Goal: Information Seeking & Learning: Learn about a topic

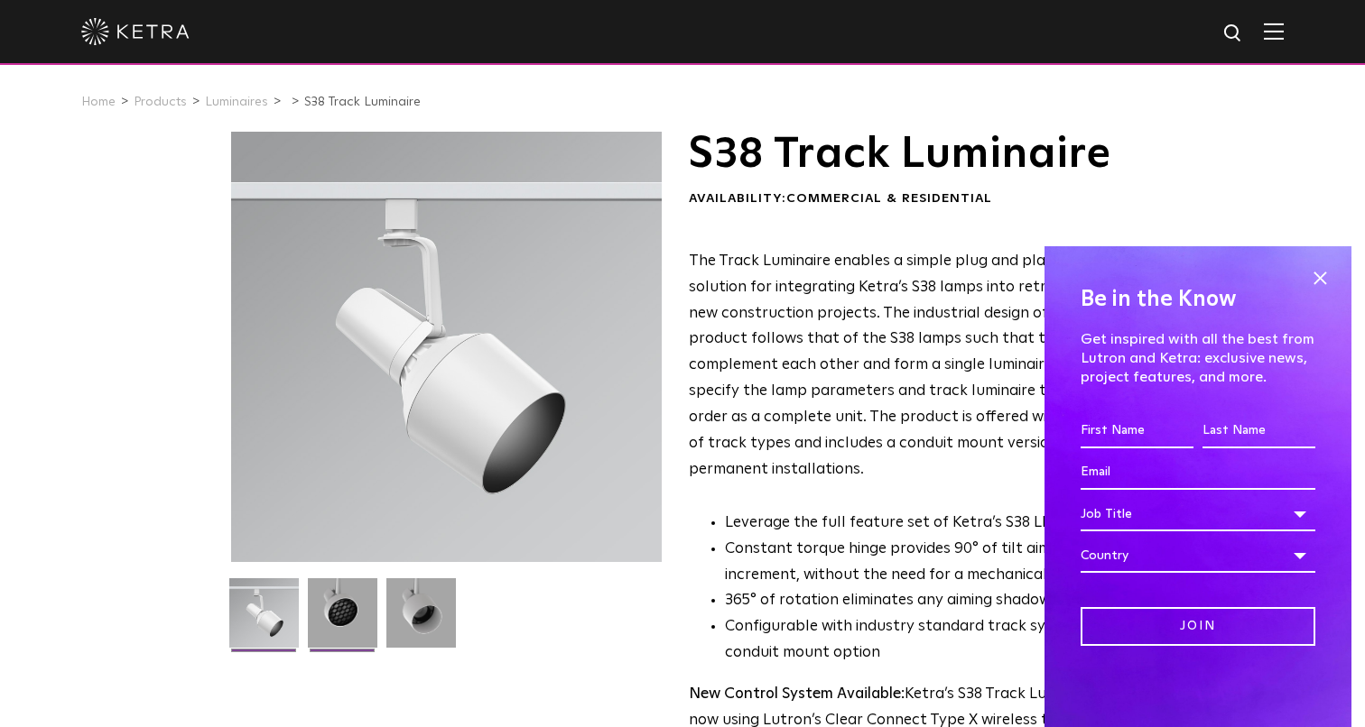
click at [352, 619] on img at bounding box center [342, 619] width 69 height 83
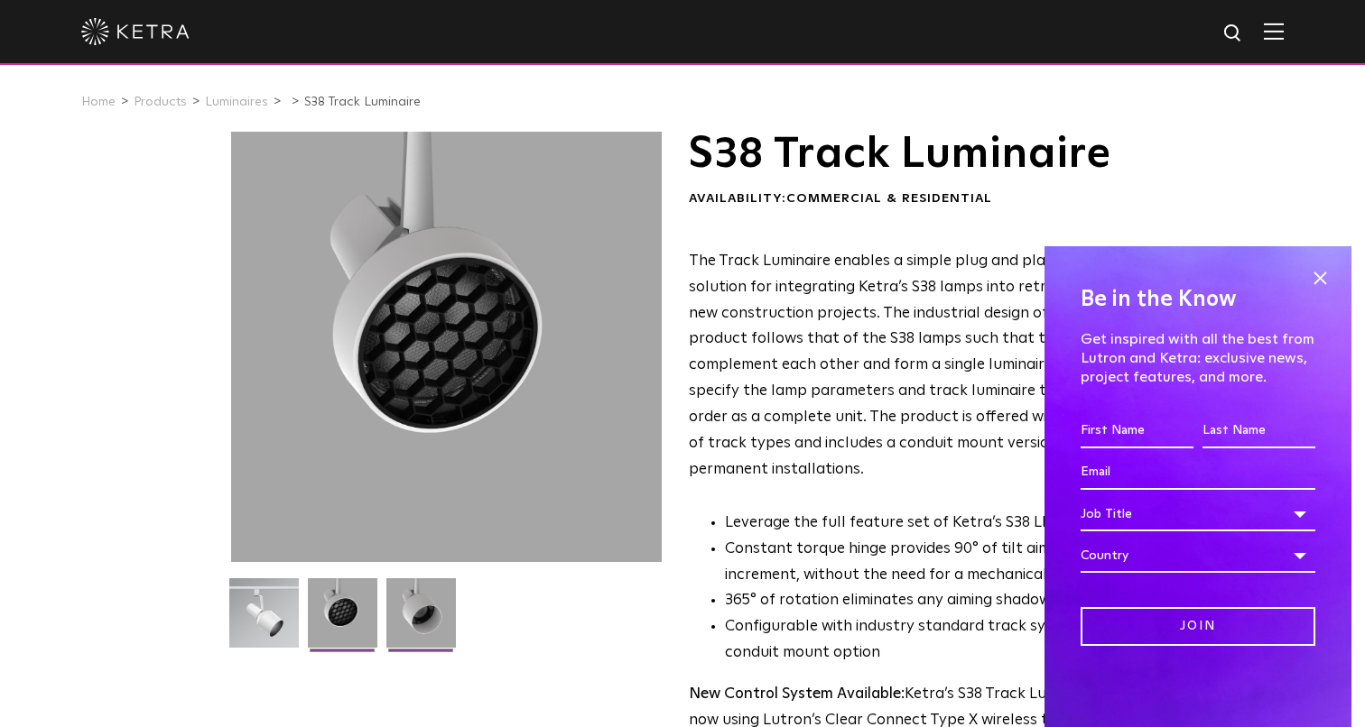
click at [430, 610] on img at bounding box center [420, 619] width 69 height 83
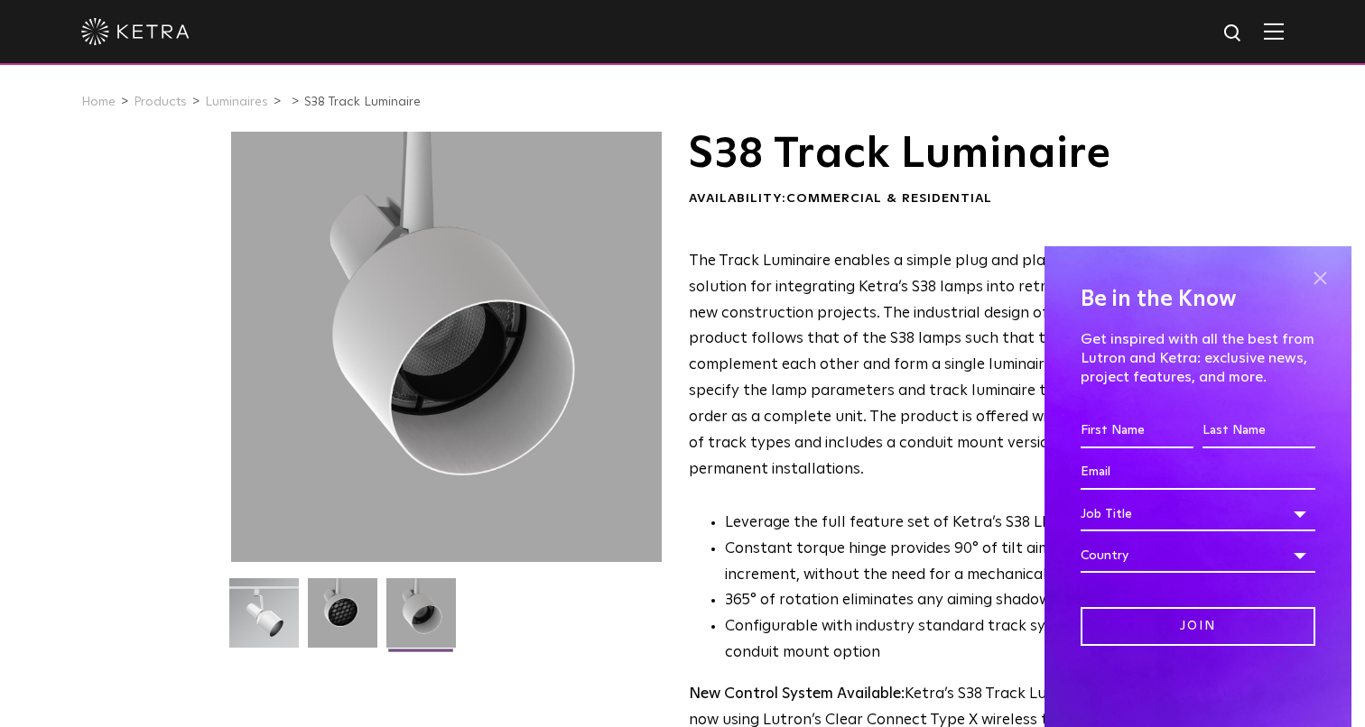
click at [1320, 273] on span at bounding box center [1319, 277] width 27 height 27
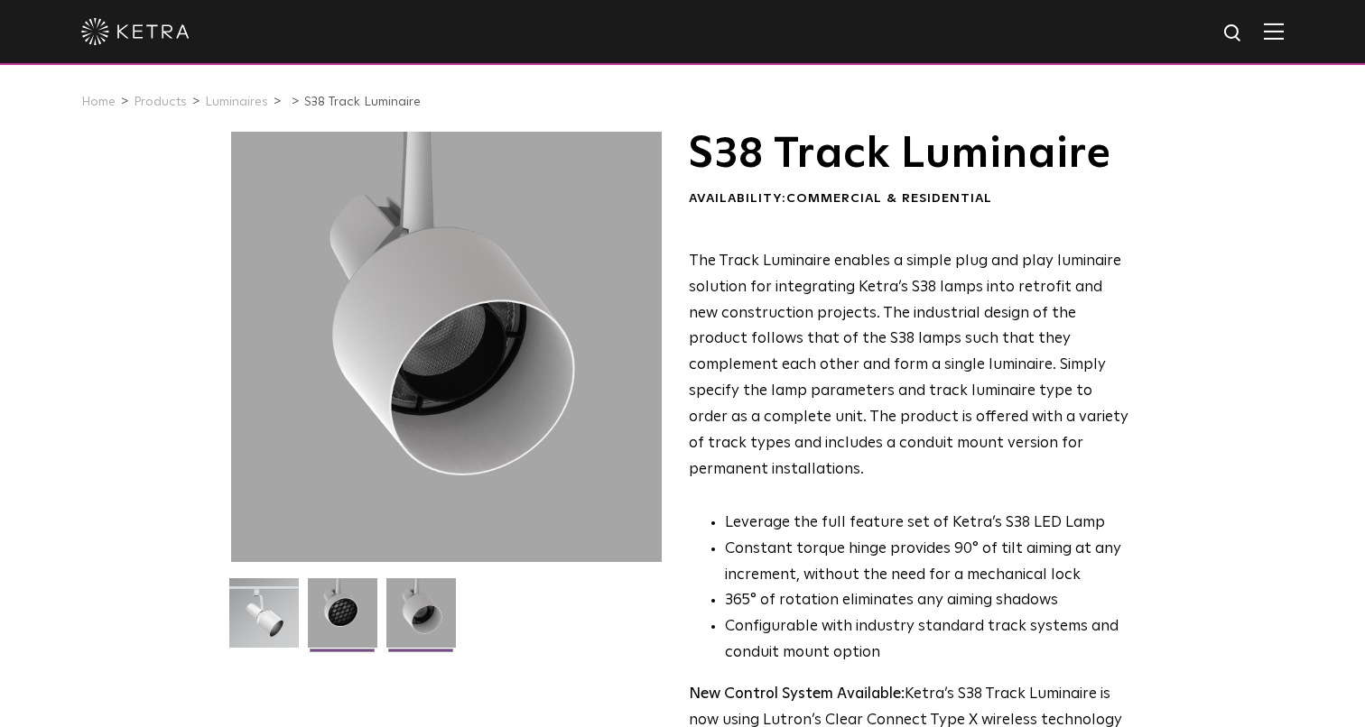
click at [347, 601] on img at bounding box center [342, 619] width 69 height 83
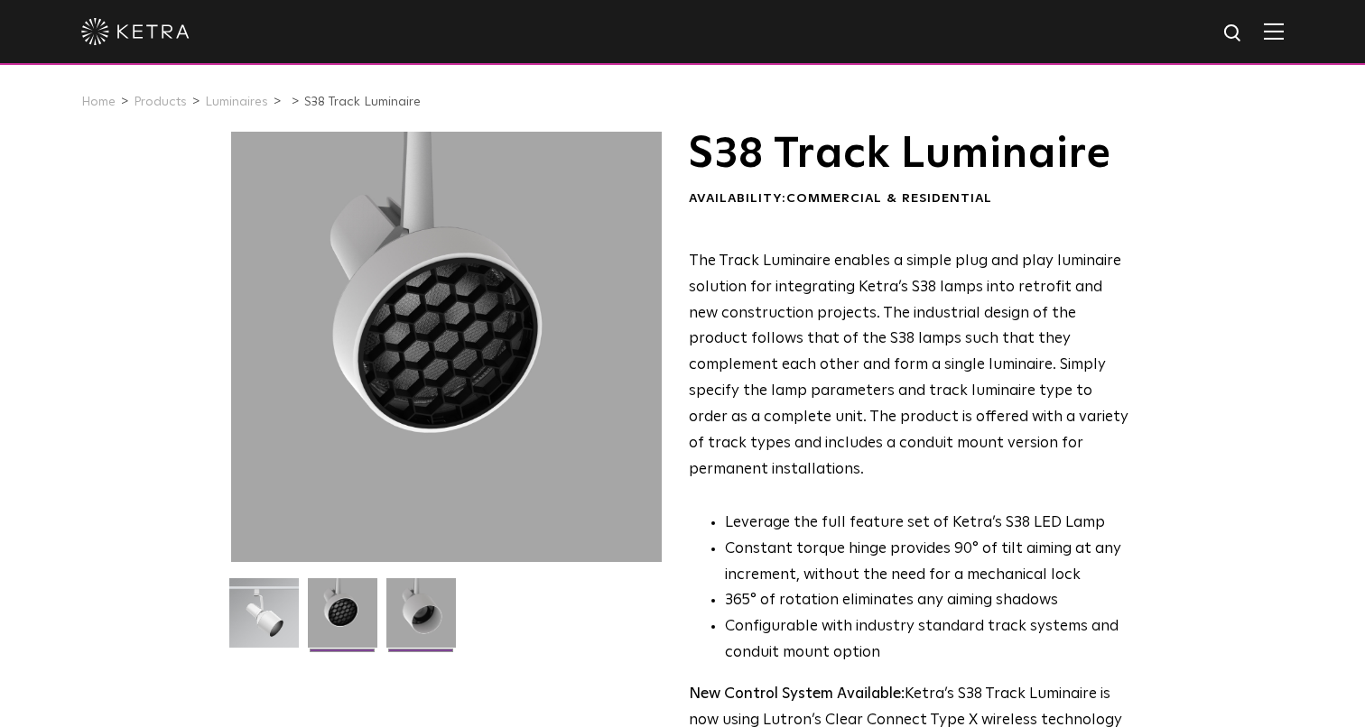
click at [392, 597] on img at bounding box center [420, 619] width 69 height 83
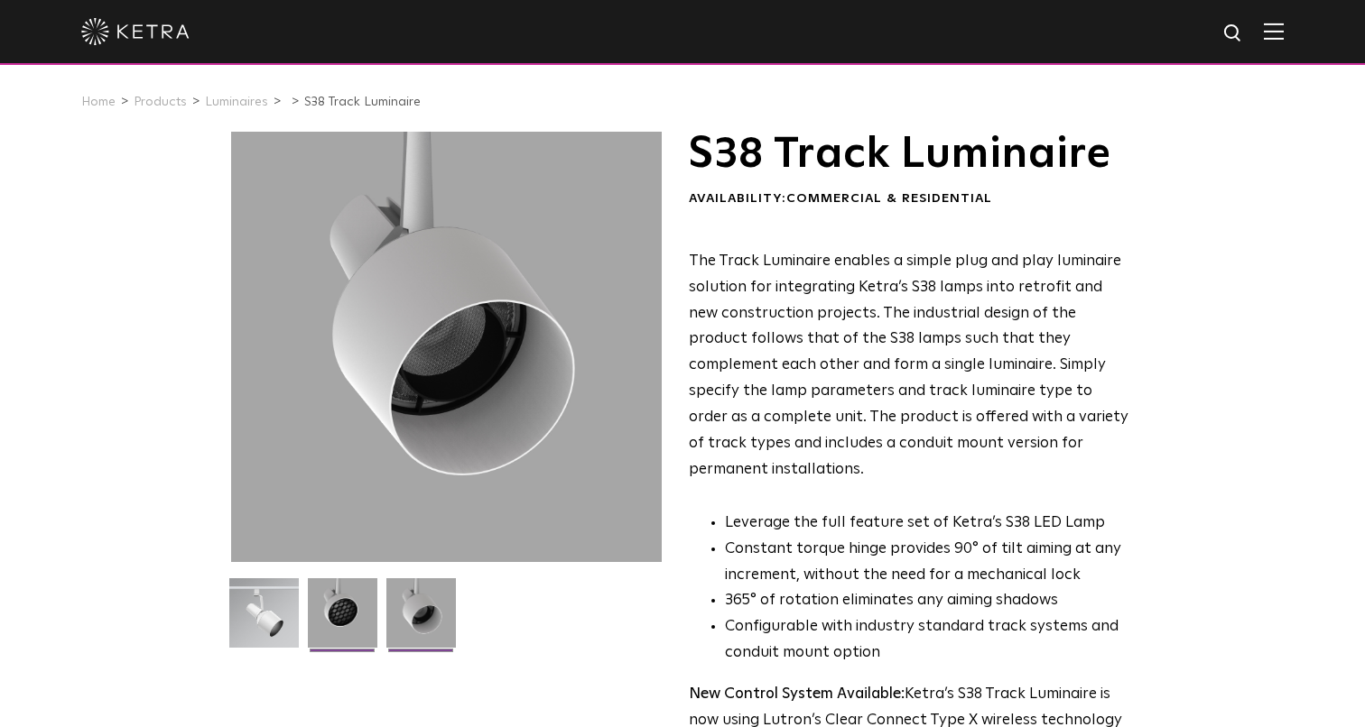
click at [333, 606] on img at bounding box center [342, 619] width 69 height 83
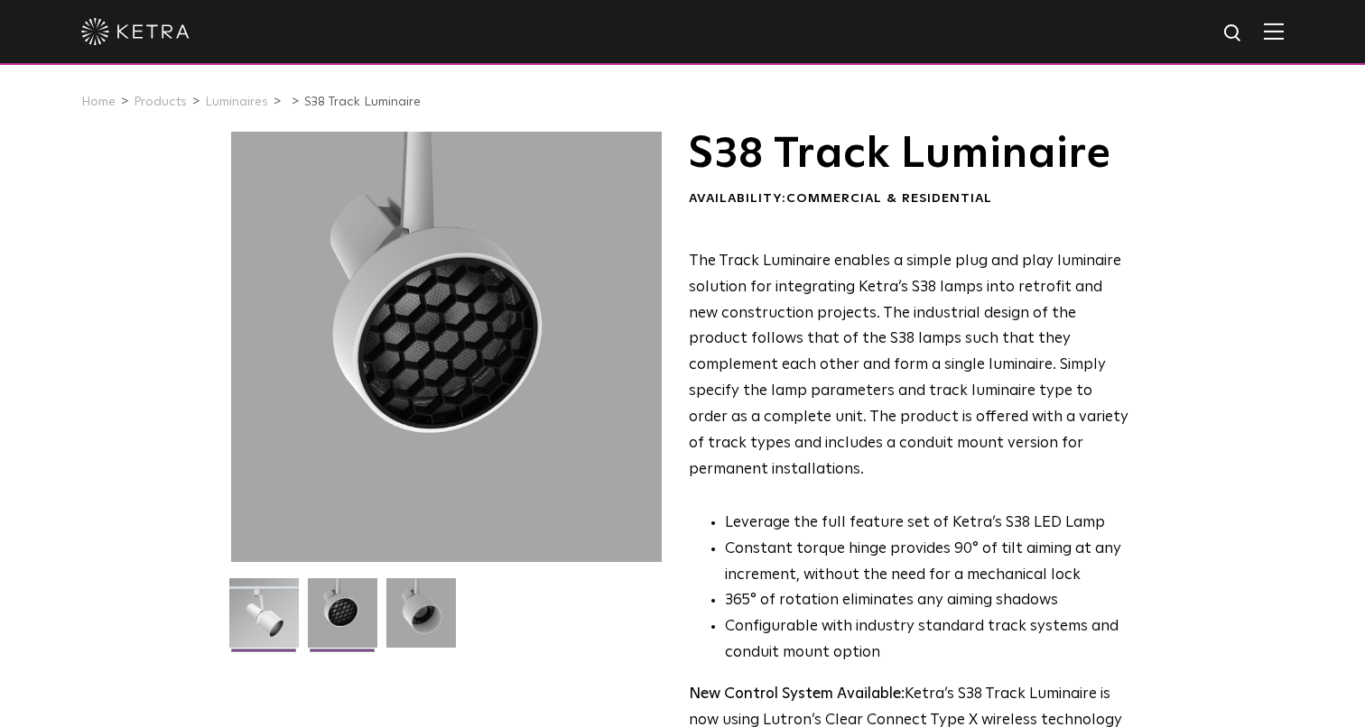
click at [292, 600] on img at bounding box center [263, 619] width 69 height 83
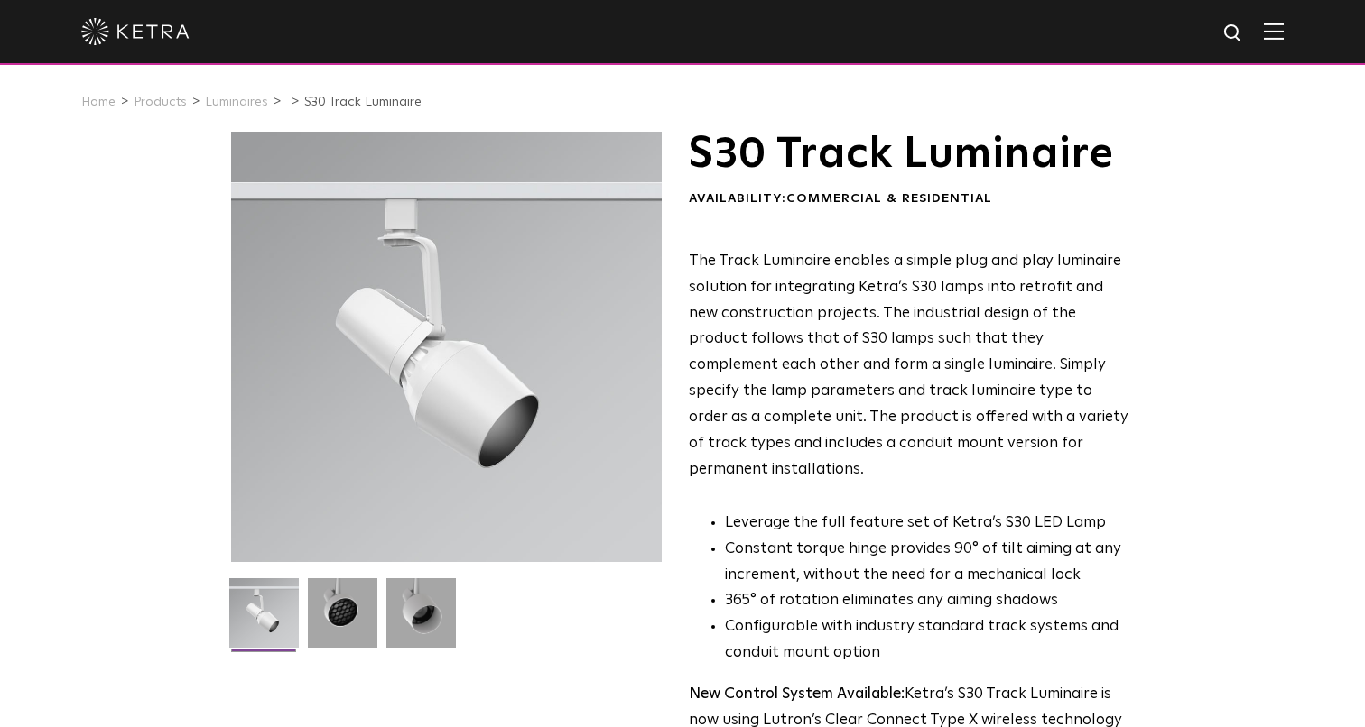
scroll to position [433, 0]
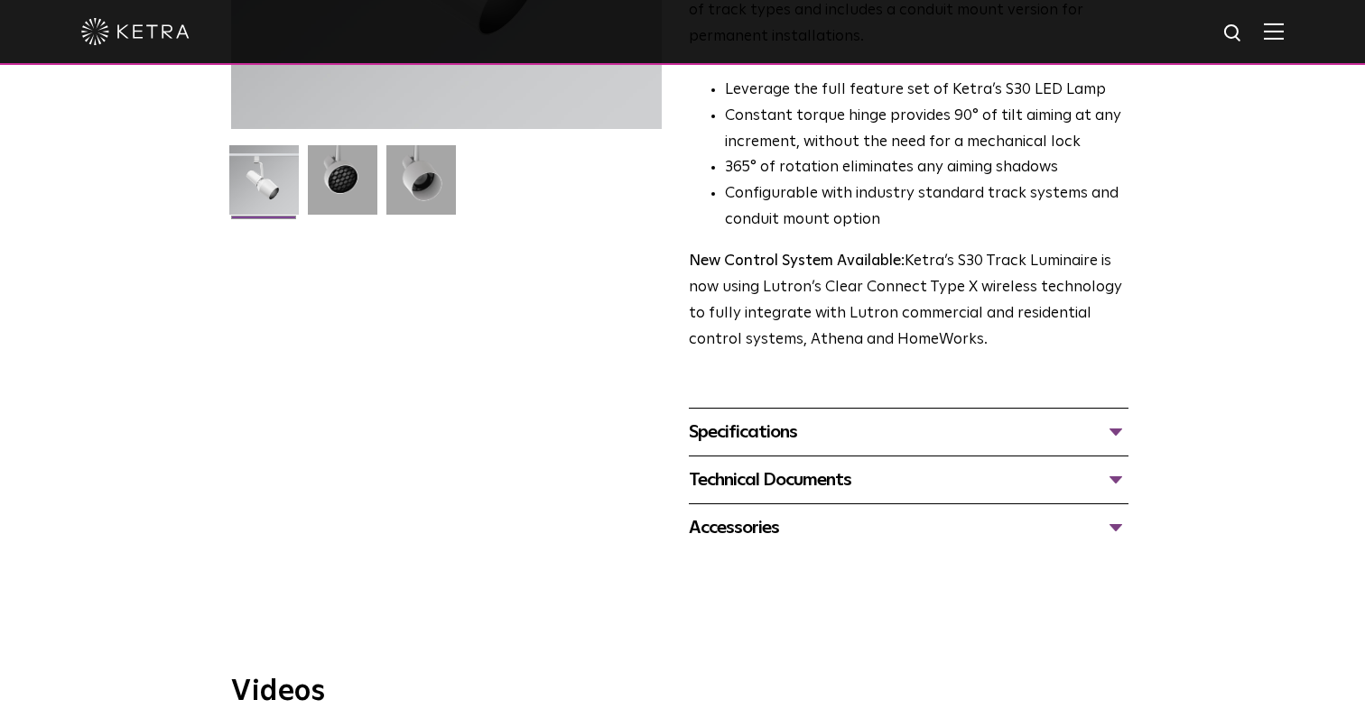
click at [726, 418] on div "Specifications" at bounding box center [908, 432] width 439 height 29
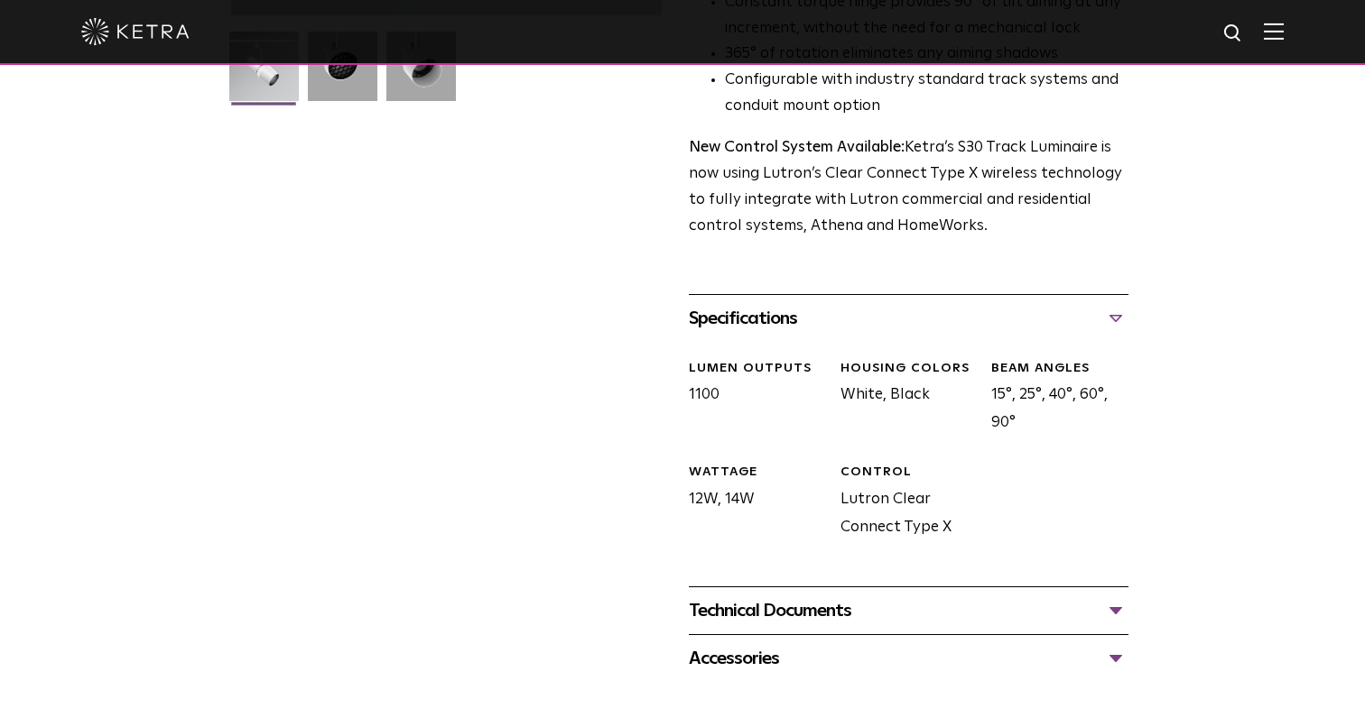
scroll to position [0, 0]
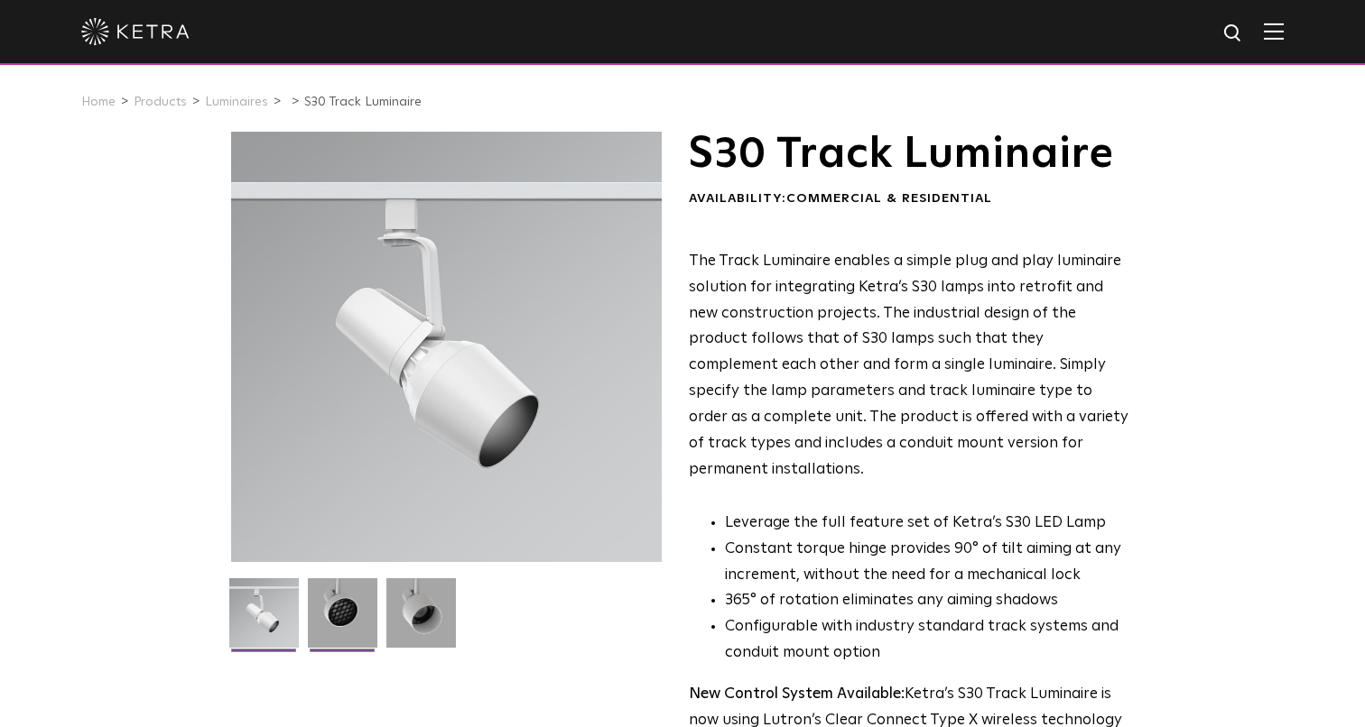
click at [341, 622] on img at bounding box center [342, 619] width 69 height 83
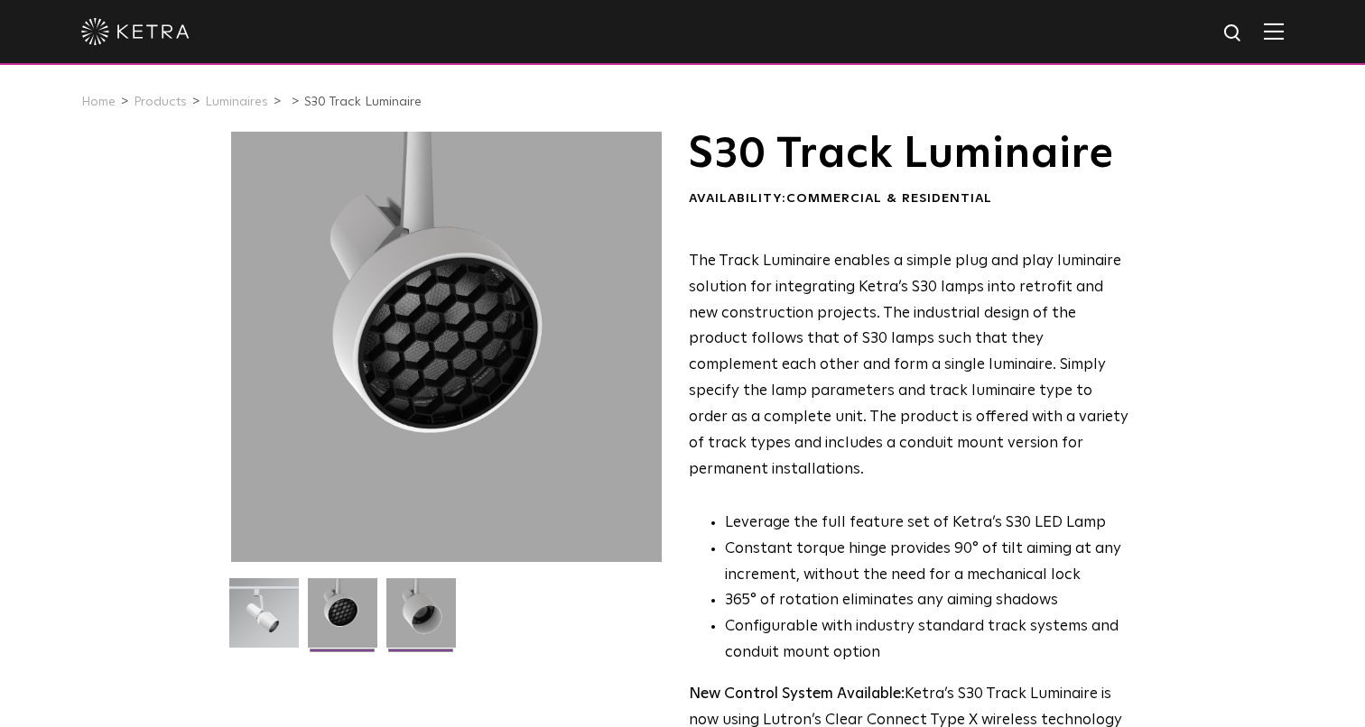
click at [452, 588] on img at bounding box center [420, 619] width 69 height 83
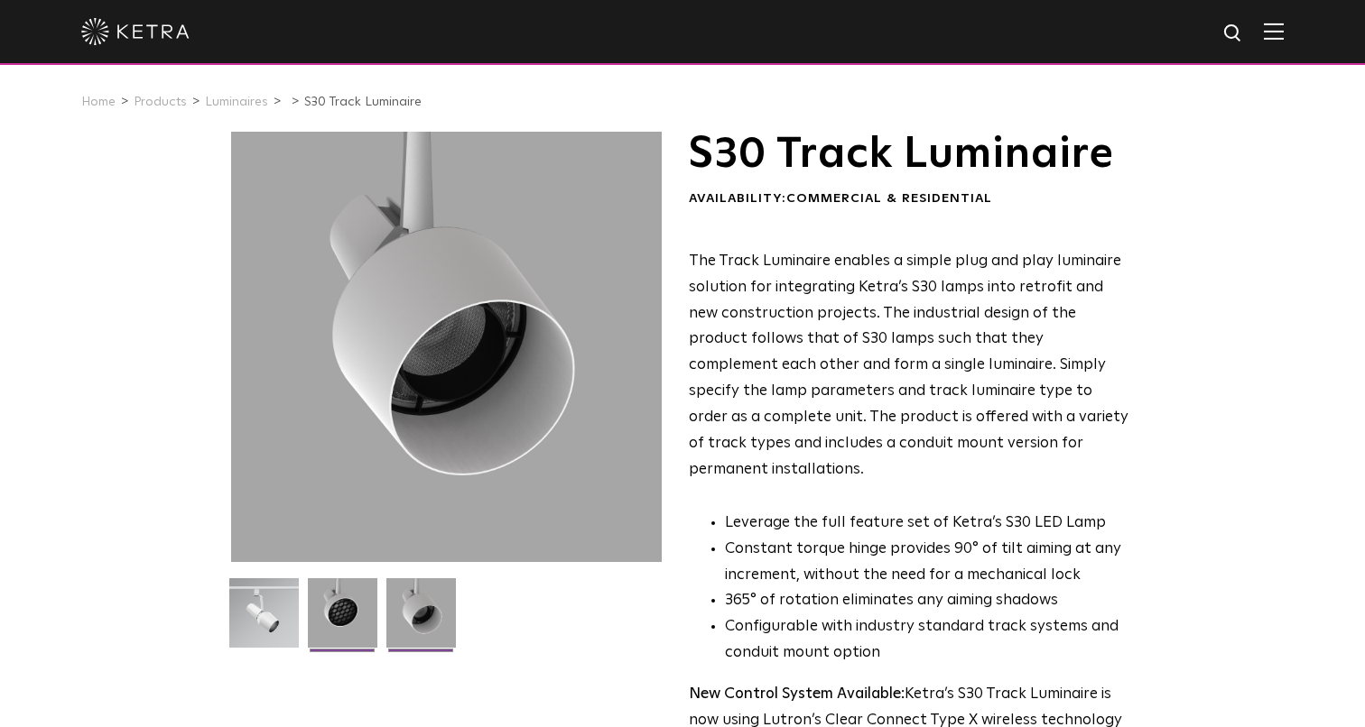
click at [341, 626] on img at bounding box center [342, 619] width 69 height 83
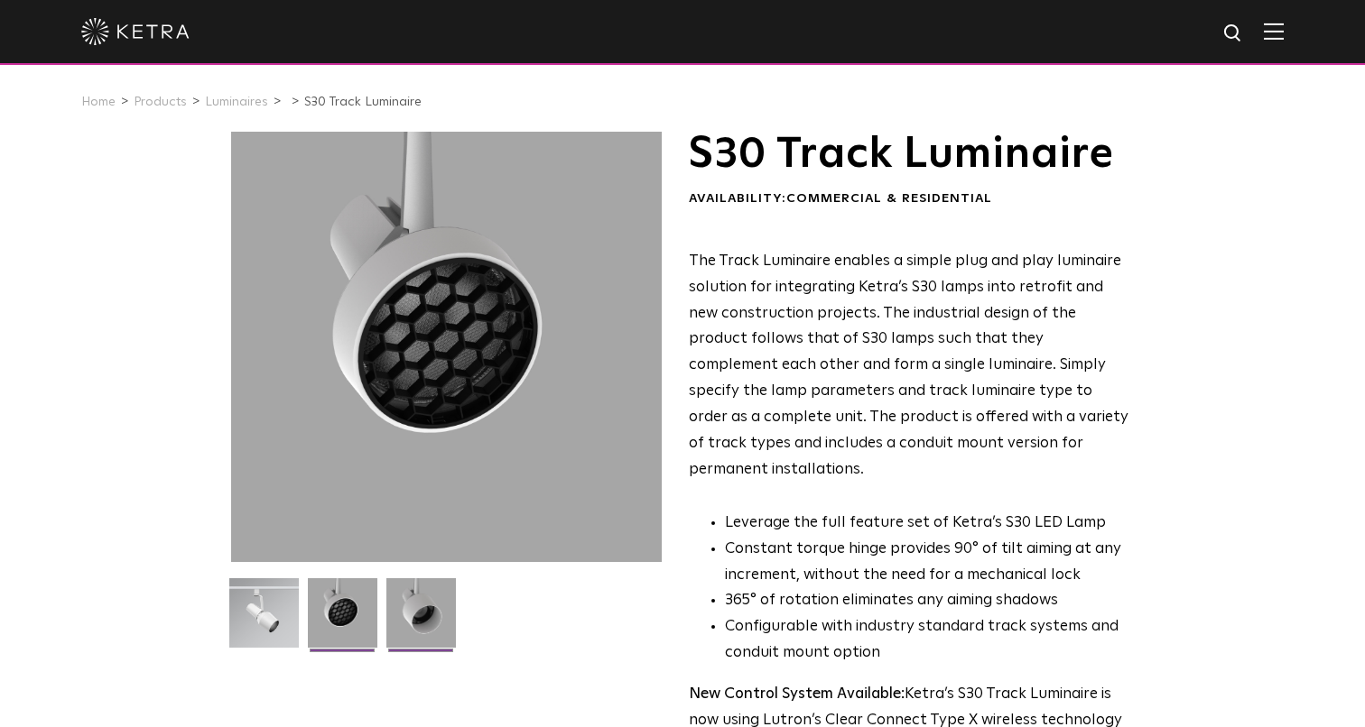
click at [414, 600] on img at bounding box center [420, 619] width 69 height 83
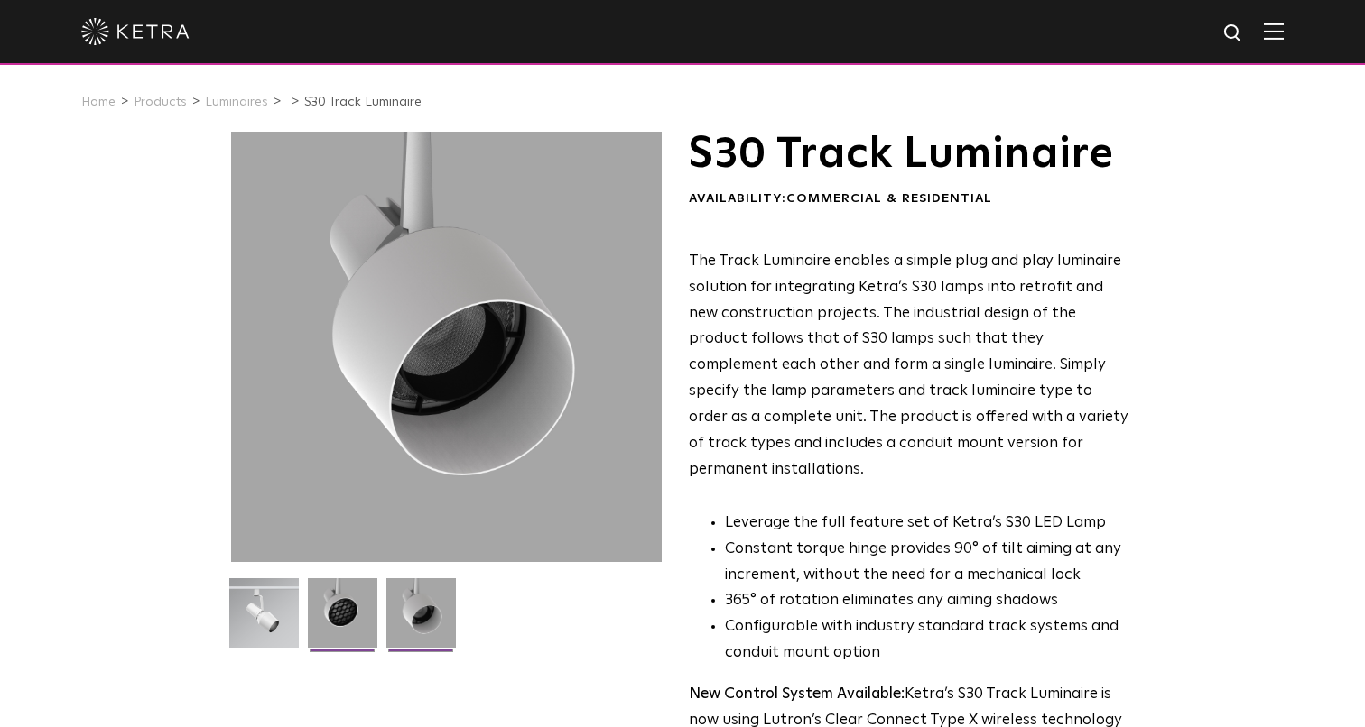
click at [336, 595] on img at bounding box center [342, 619] width 69 height 83
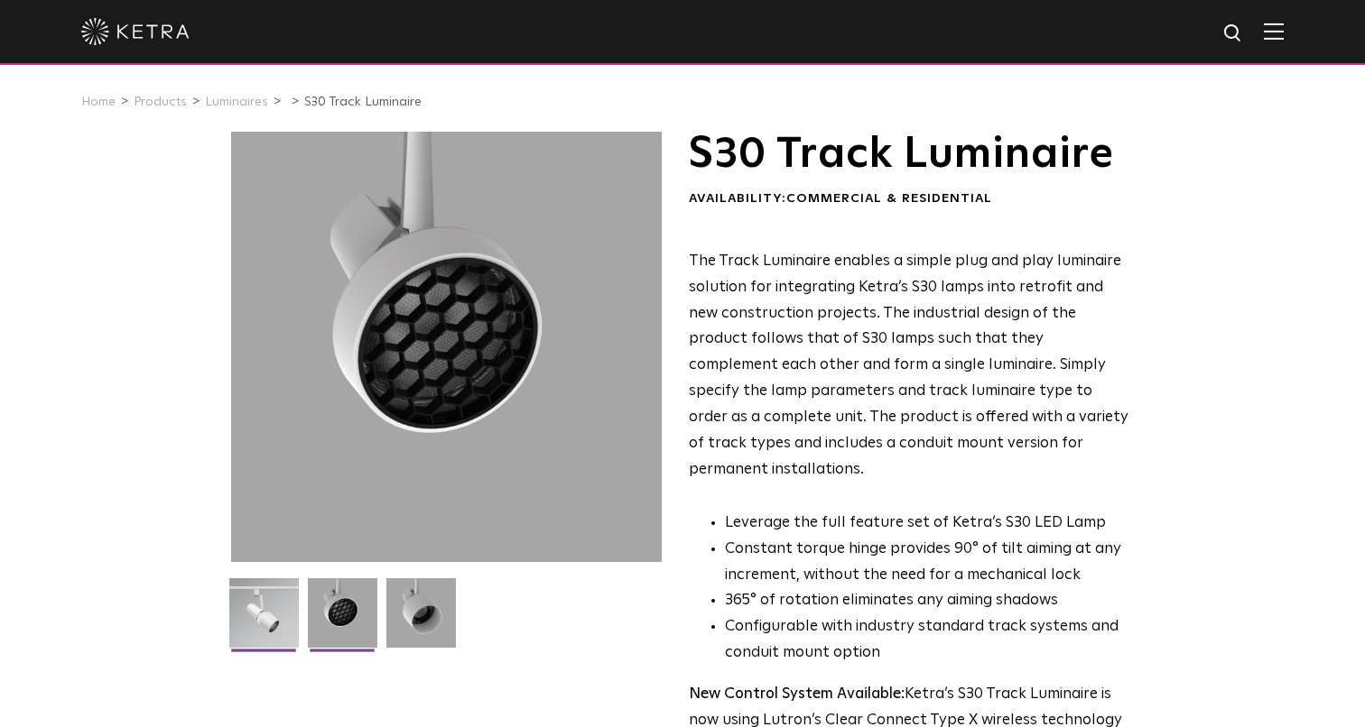
click at [282, 594] on img at bounding box center [263, 619] width 69 height 83
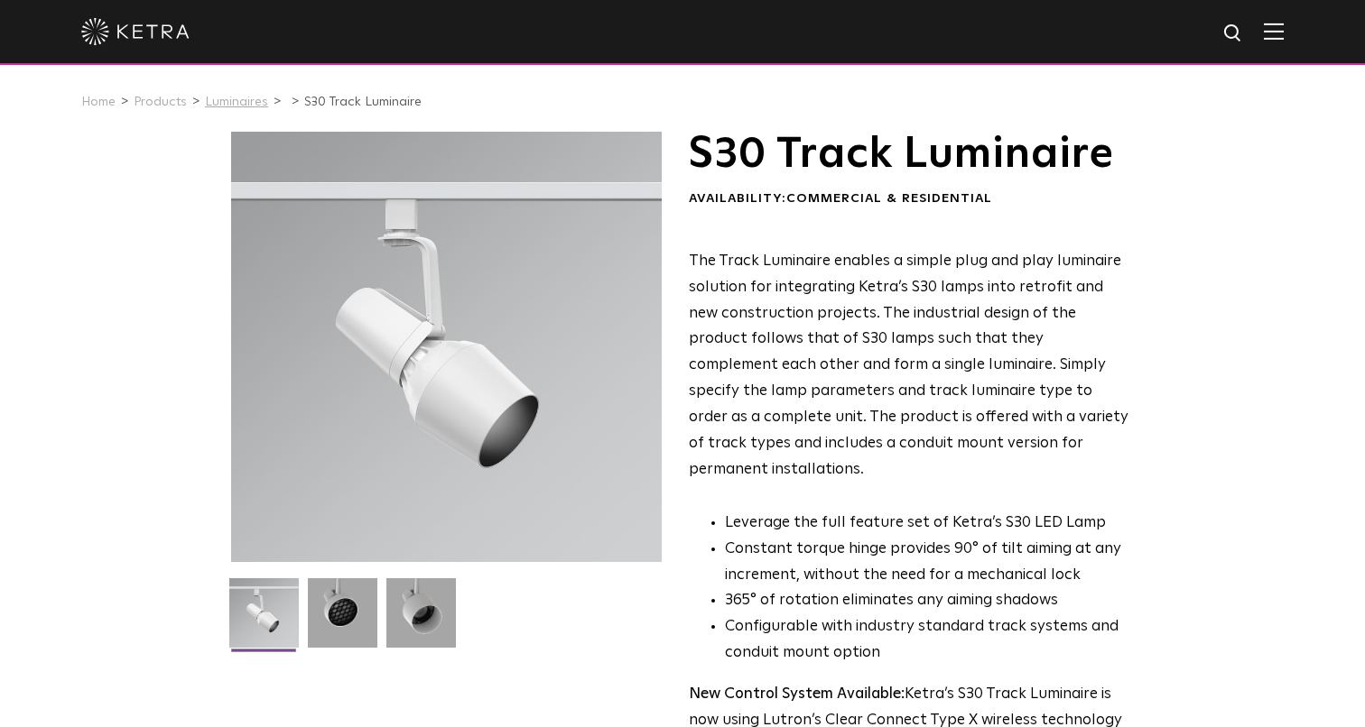
click at [239, 99] on link "Luminaires" at bounding box center [236, 102] width 63 height 13
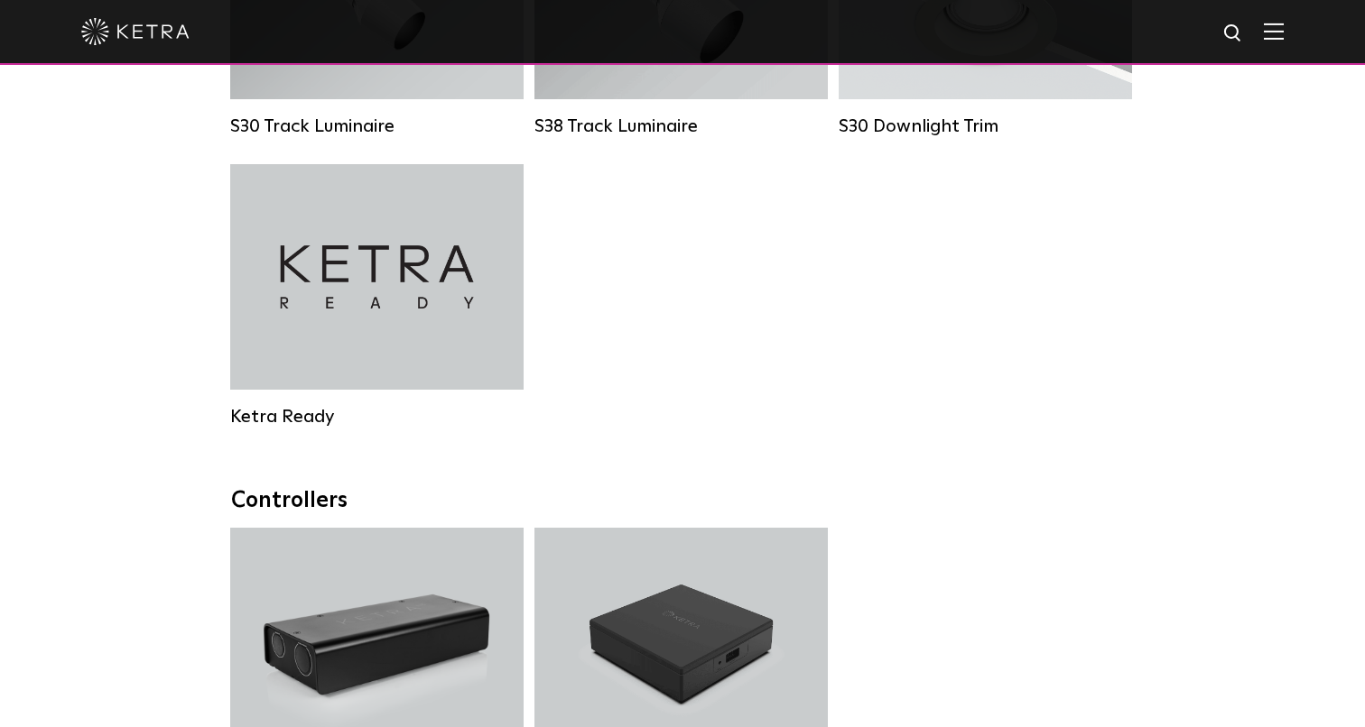
scroll to position [1541, 0]
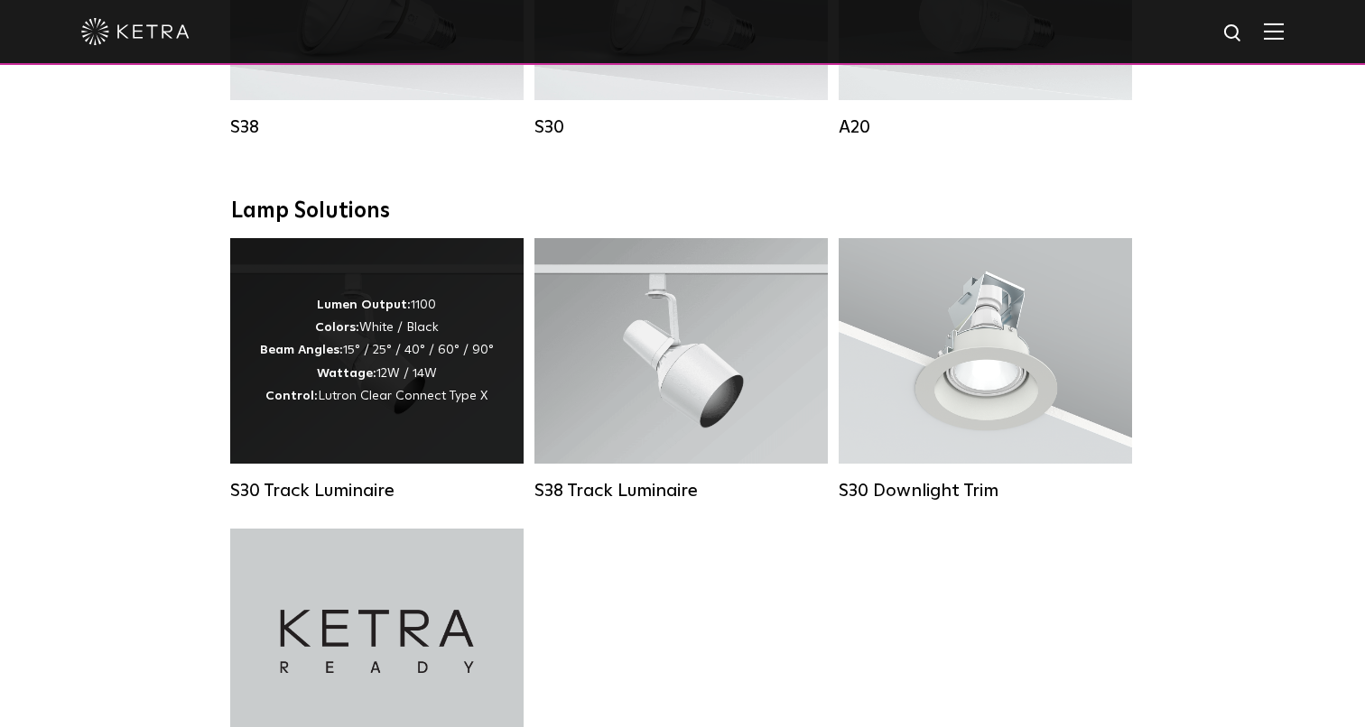
click at [376, 409] on div "Lumen Output: 1100 Colors: White / Black Beam Angles: 15° / 25° / 40° / 60° / 9…" at bounding box center [376, 351] width 293 height 226
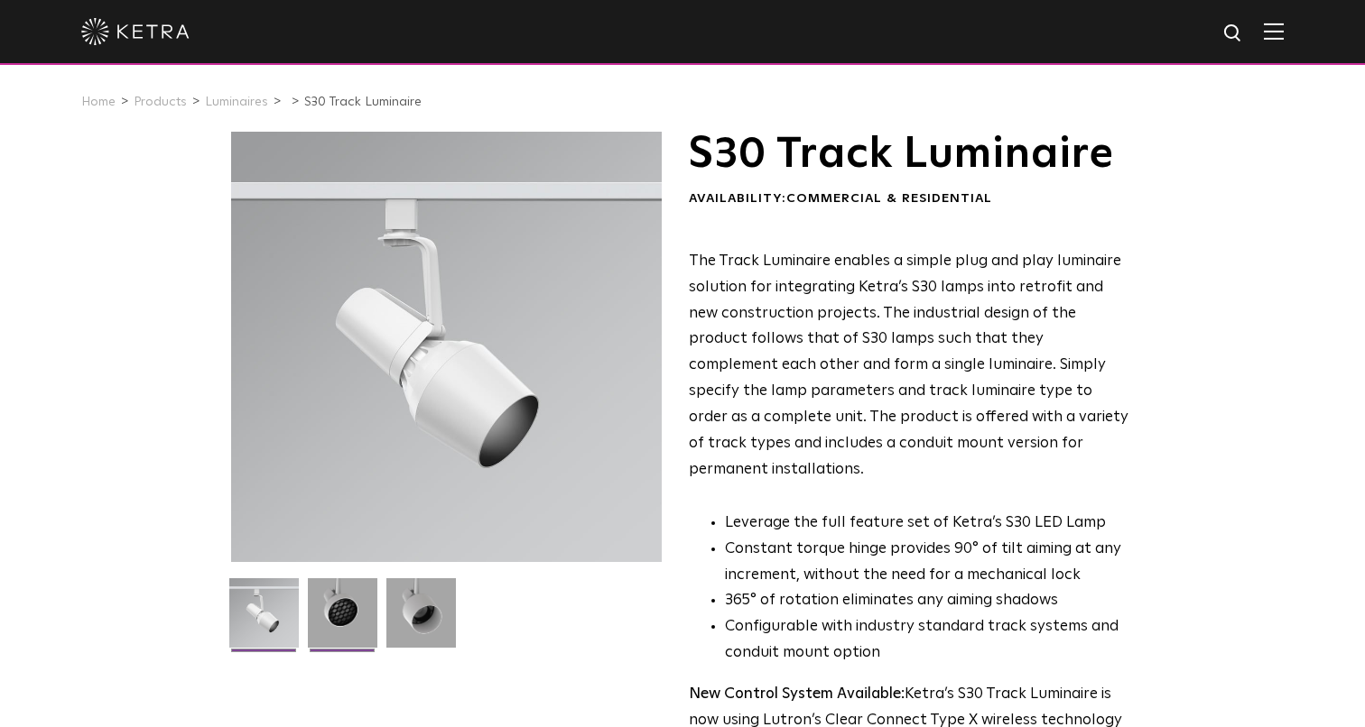
click at [346, 592] on img at bounding box center [342, 619] width 69 height 83
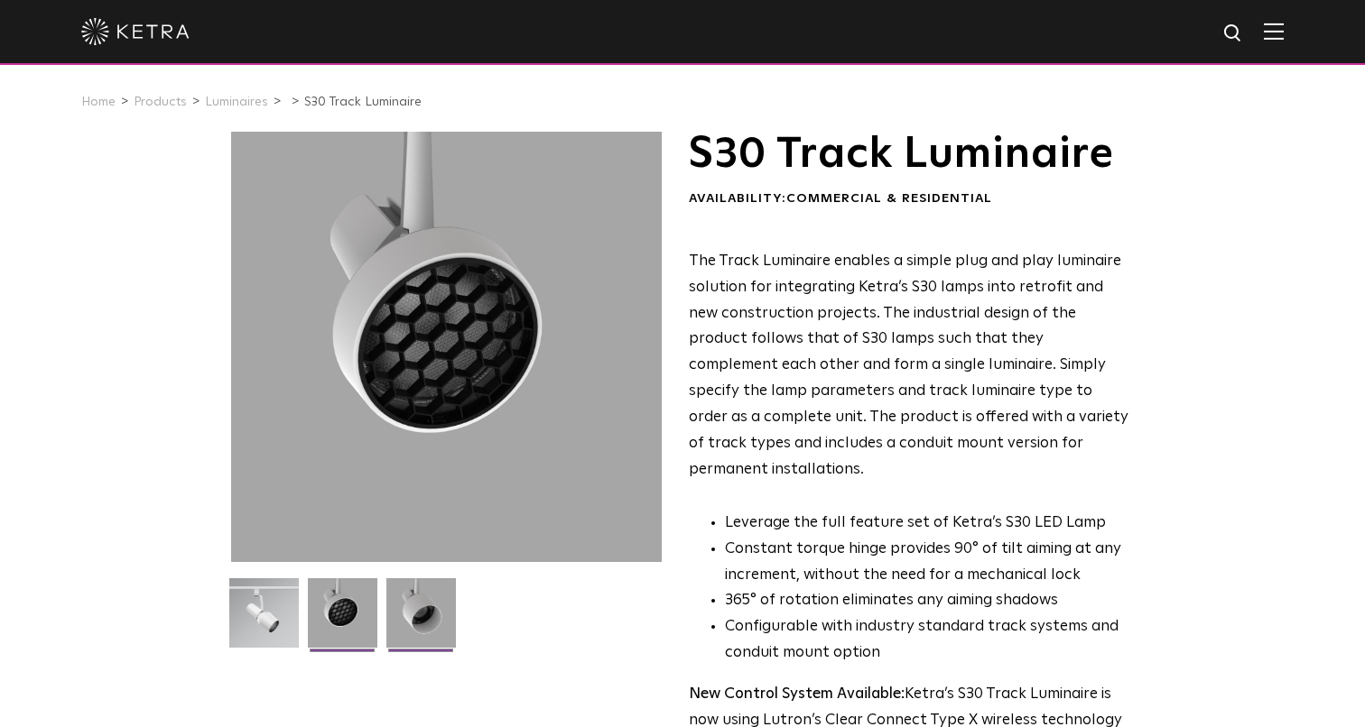
click at [414, 593] on img at bounding box center [420, 619] width 69 height 83
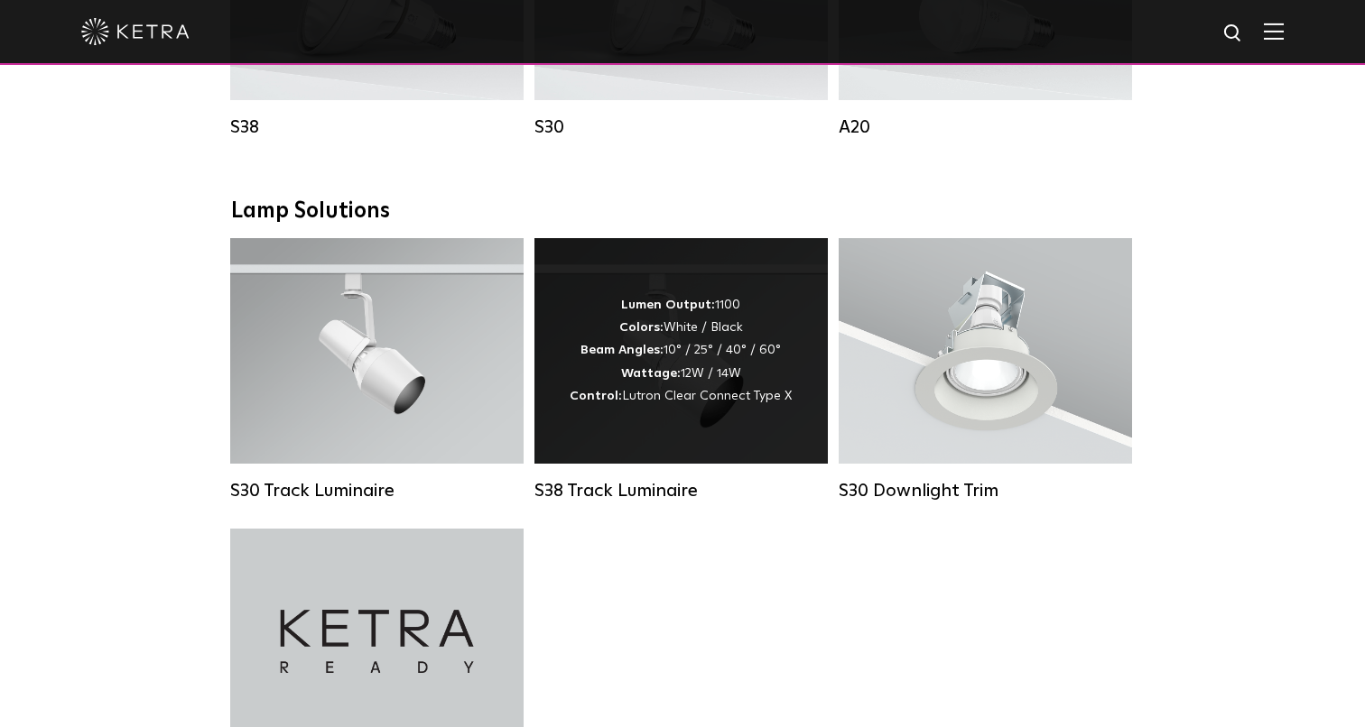
click at [709, 301] on strong "Lumen Output:" at bounding box center [668, 305] width 94 height 13
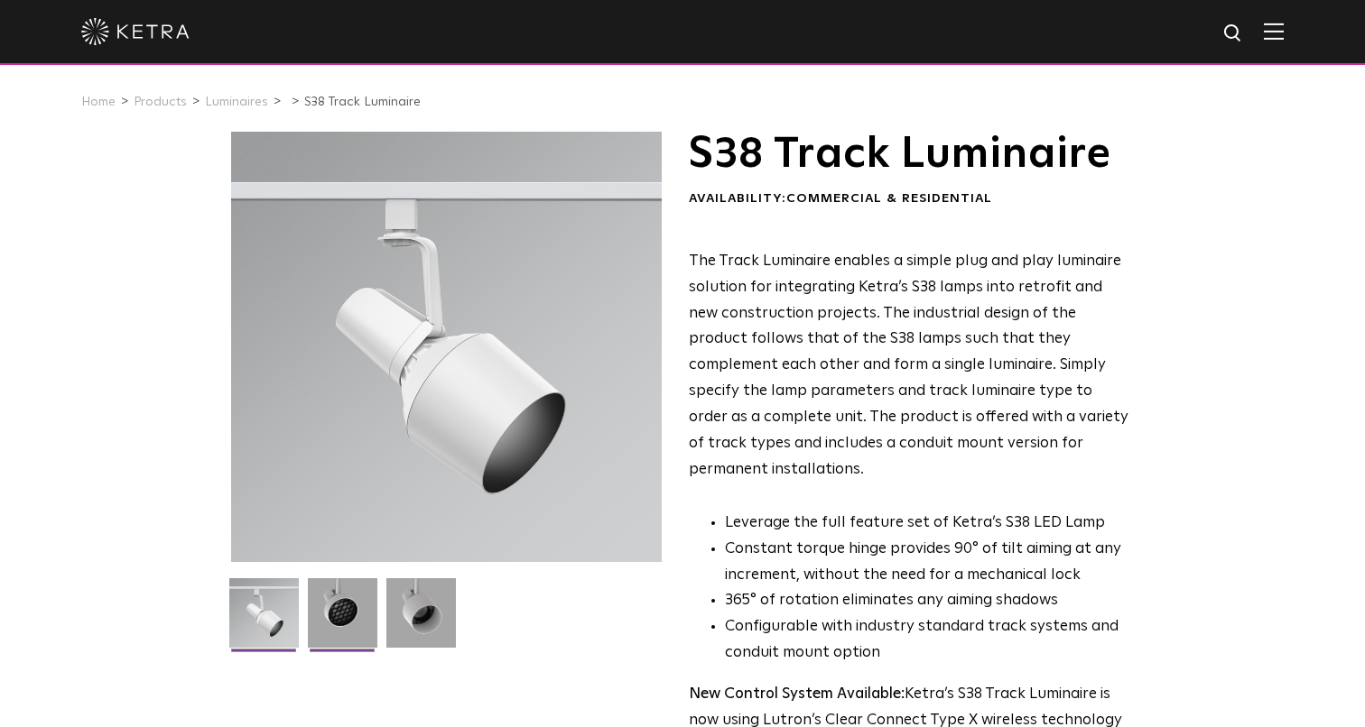
click at [344, 611] on img at bounding box center [342, 619] width 69 height 83
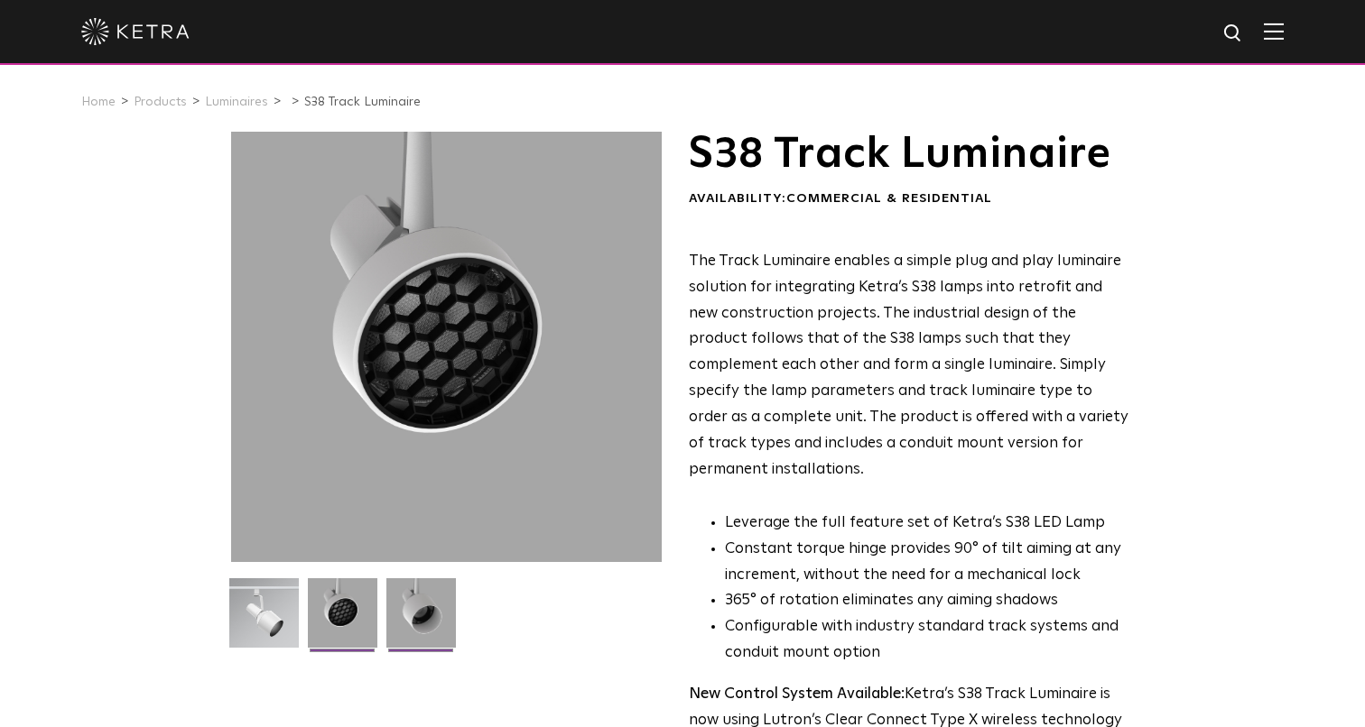
click at [430, 607] on img at bounding box center [420, 619] width 69 height 83
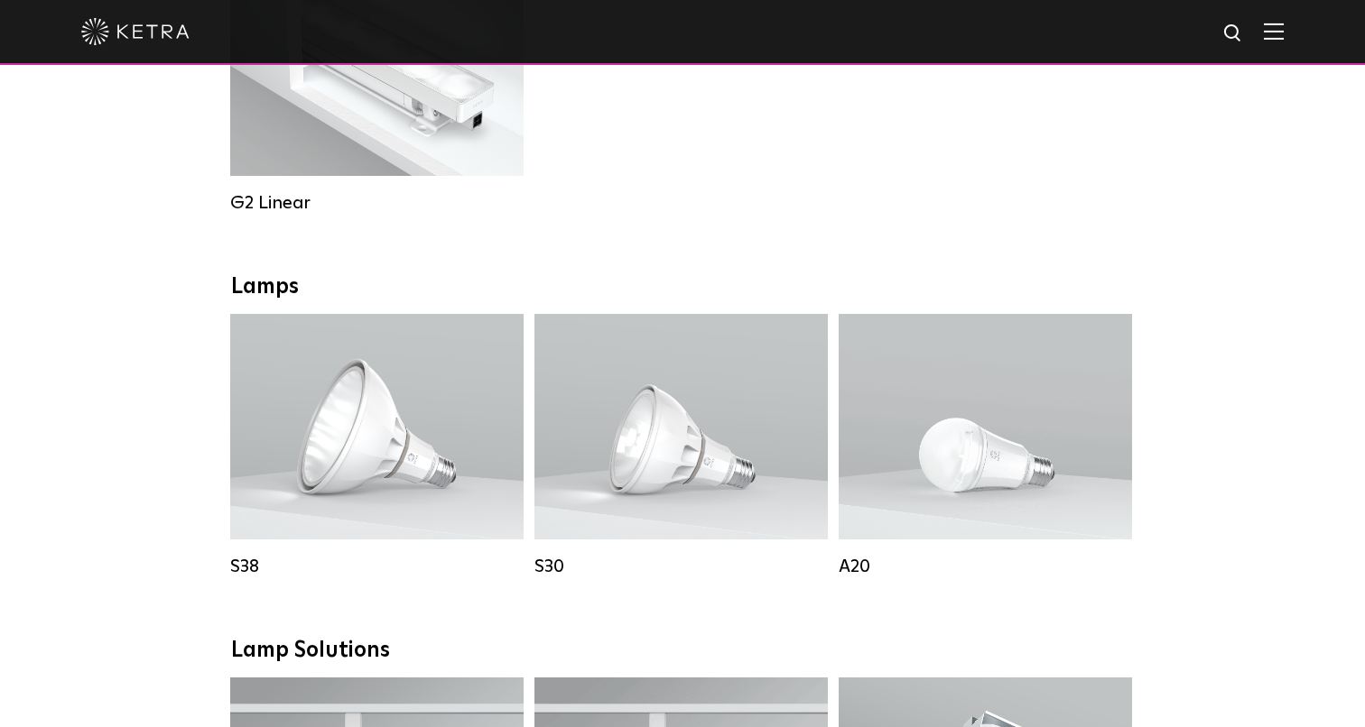
scroll to position [1080, 0]
